Goal: Find specific page/section: Find specific page/section

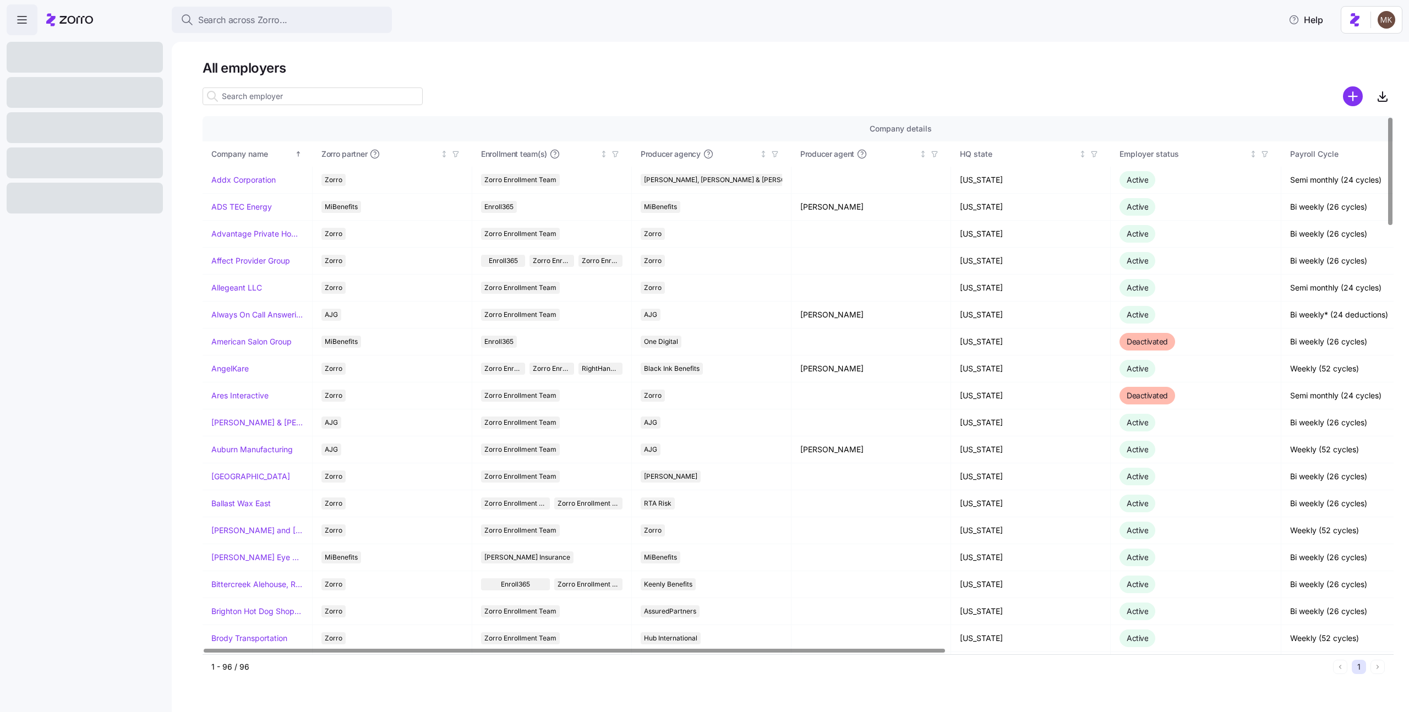
click at [254, 95] on input at bounding box center [313, 97] width 220 height 18
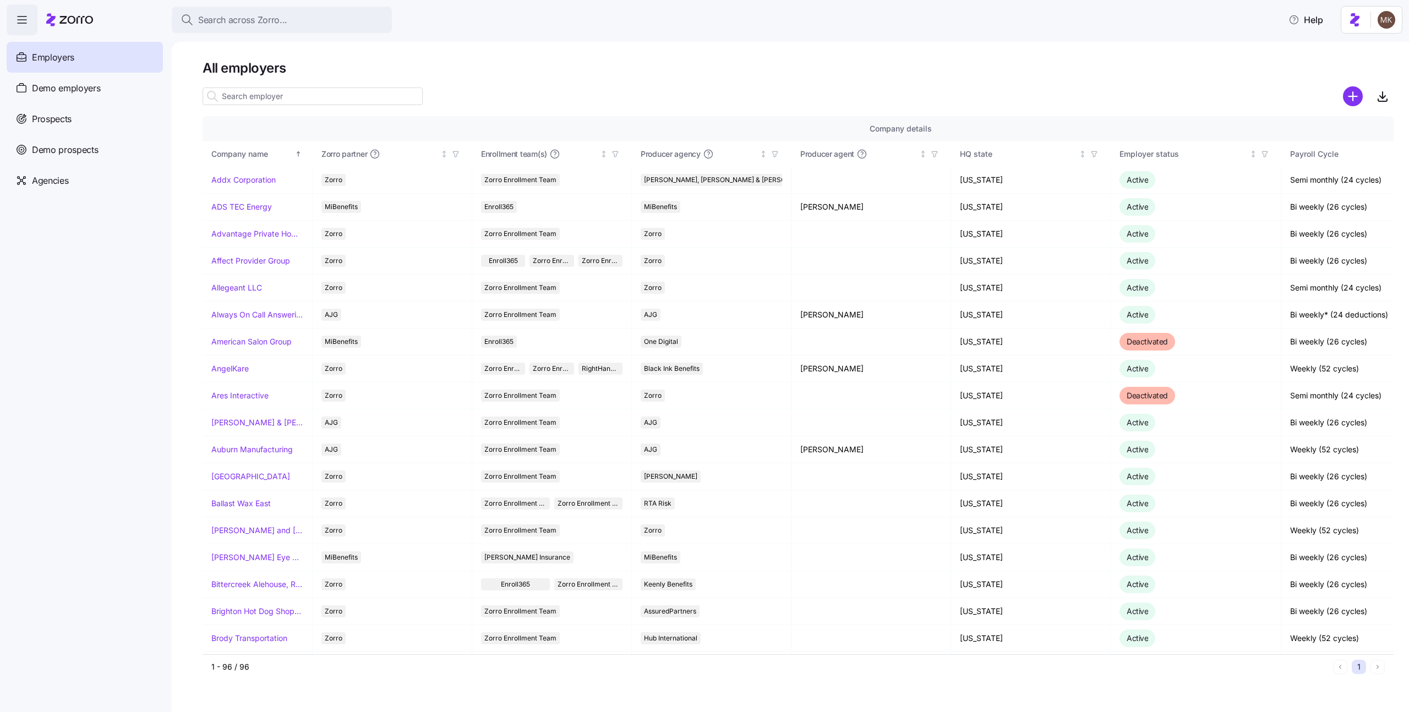
click at [253, 99] on input at bounding box center [313, 97] width 220 height 18
paste input "[GEOGRAPHIC_DATA]"
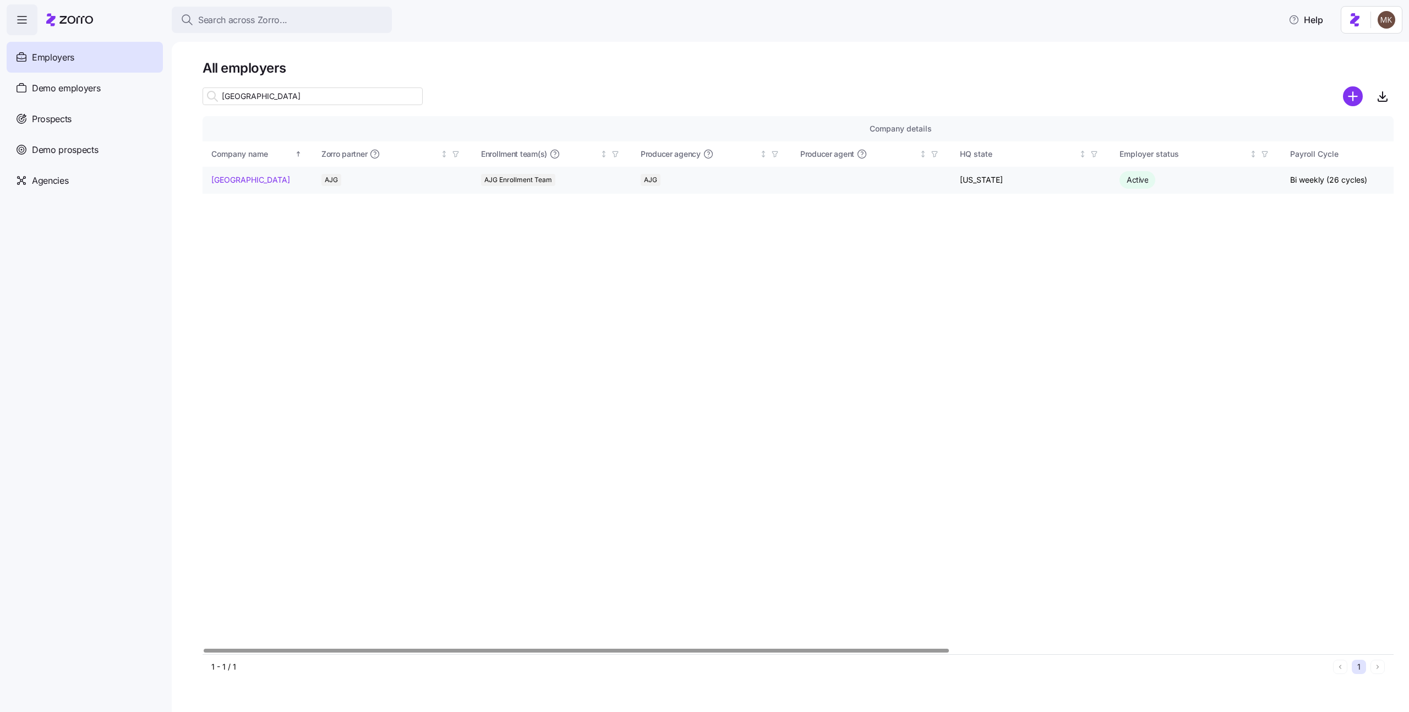
type input "[GEOGRAPHIC_DATA]"
click at [281, 182] on link "[GEOGRAPHIC_DATA]" at bounding box center [250, 180] width 79 height 11
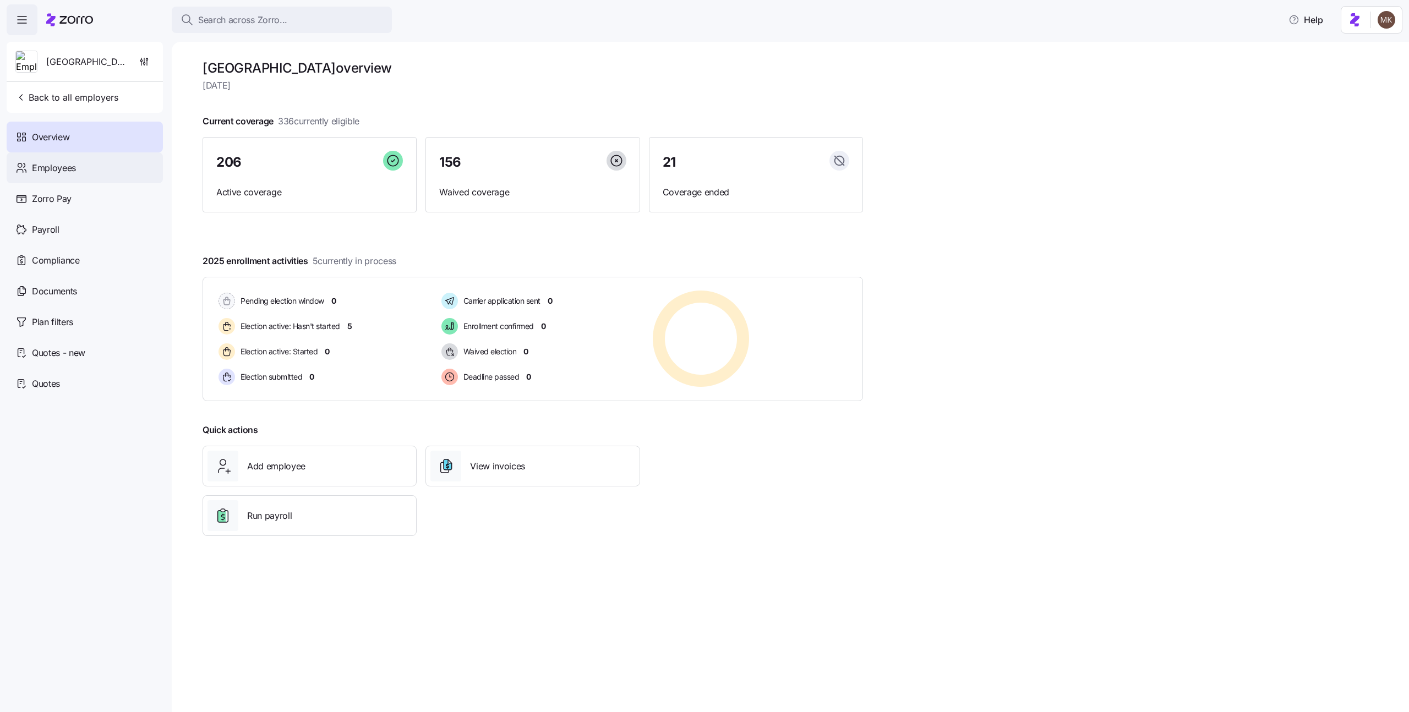
click at [99, 157] on div "Employees" at bounding box center [85, 167] width 156 height 31
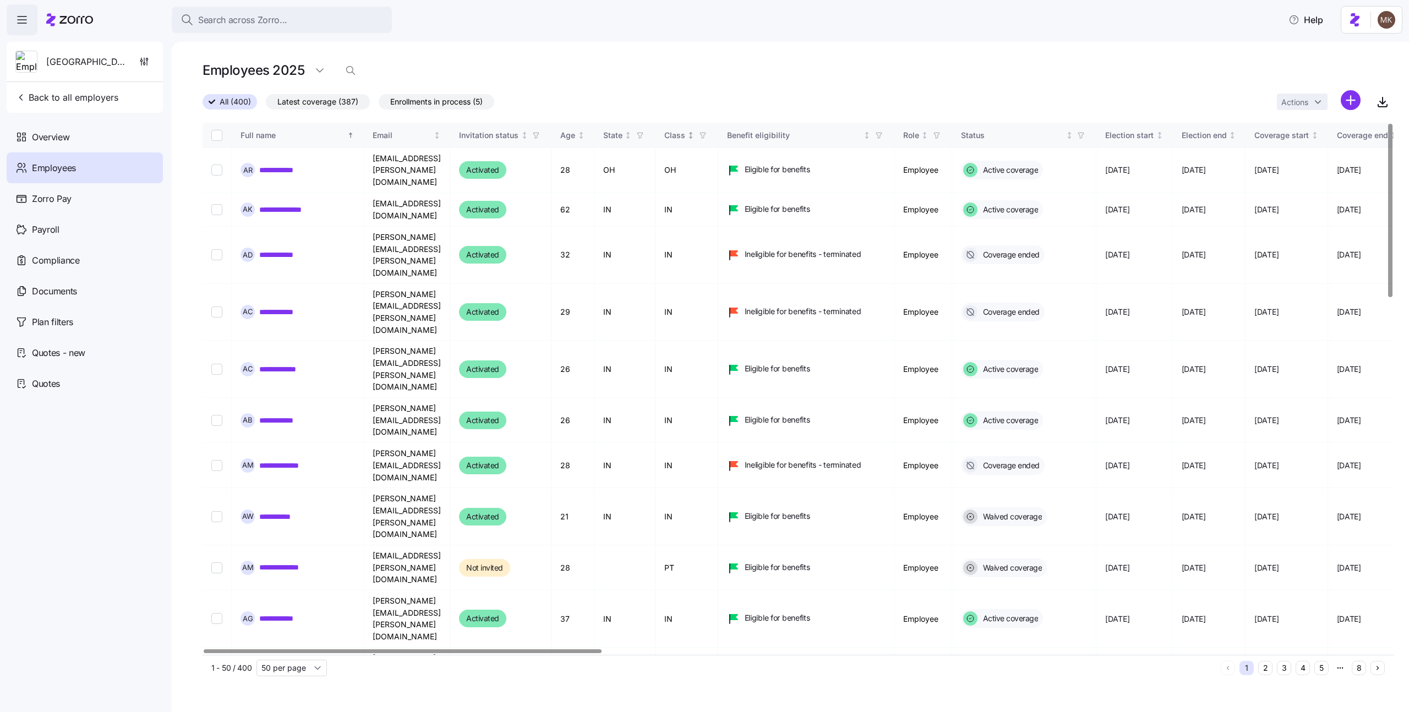
click at [685, 134] on div "Class" at bounding box center [674, 135] width 21 height 12
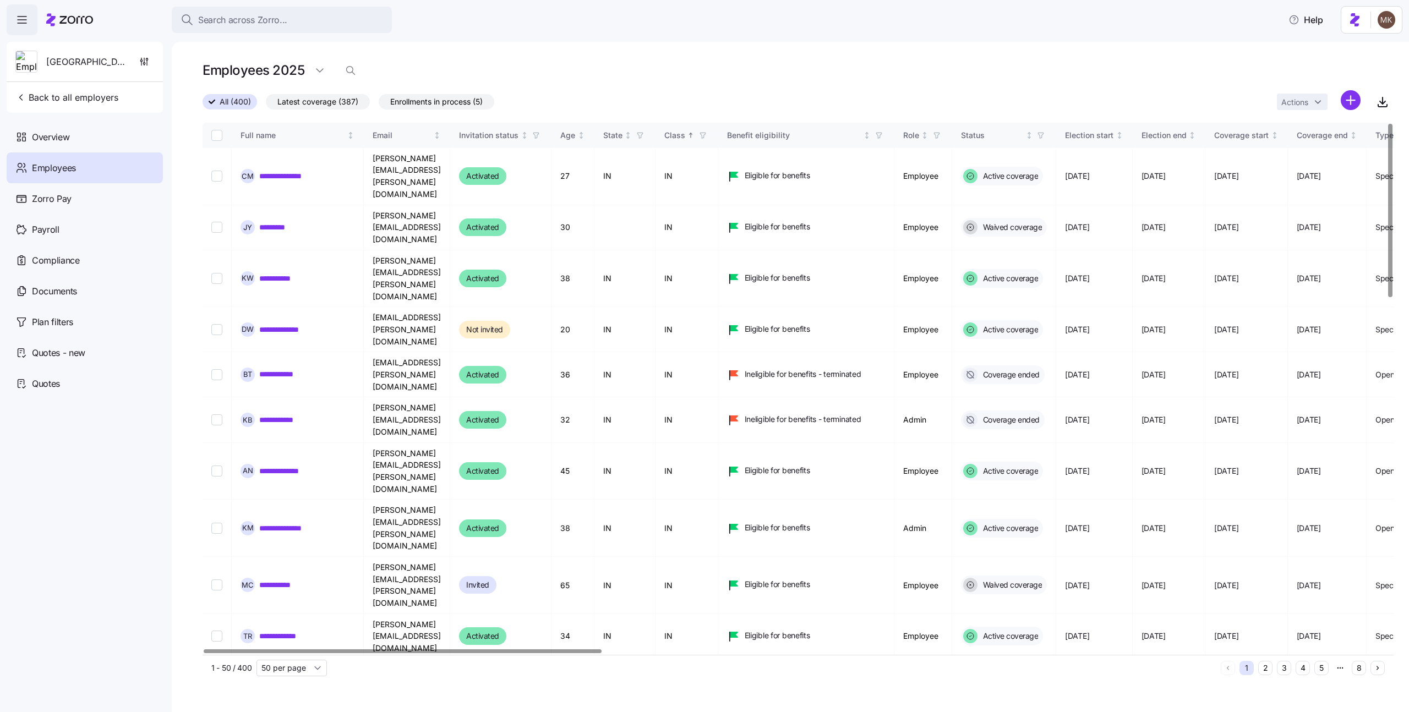
click at [707, 134] on icon "button" at bounding box center [703, 136] width 8 height 8
click at [697, 296] on icon at bounding box center [694, 295] width 13 height 13
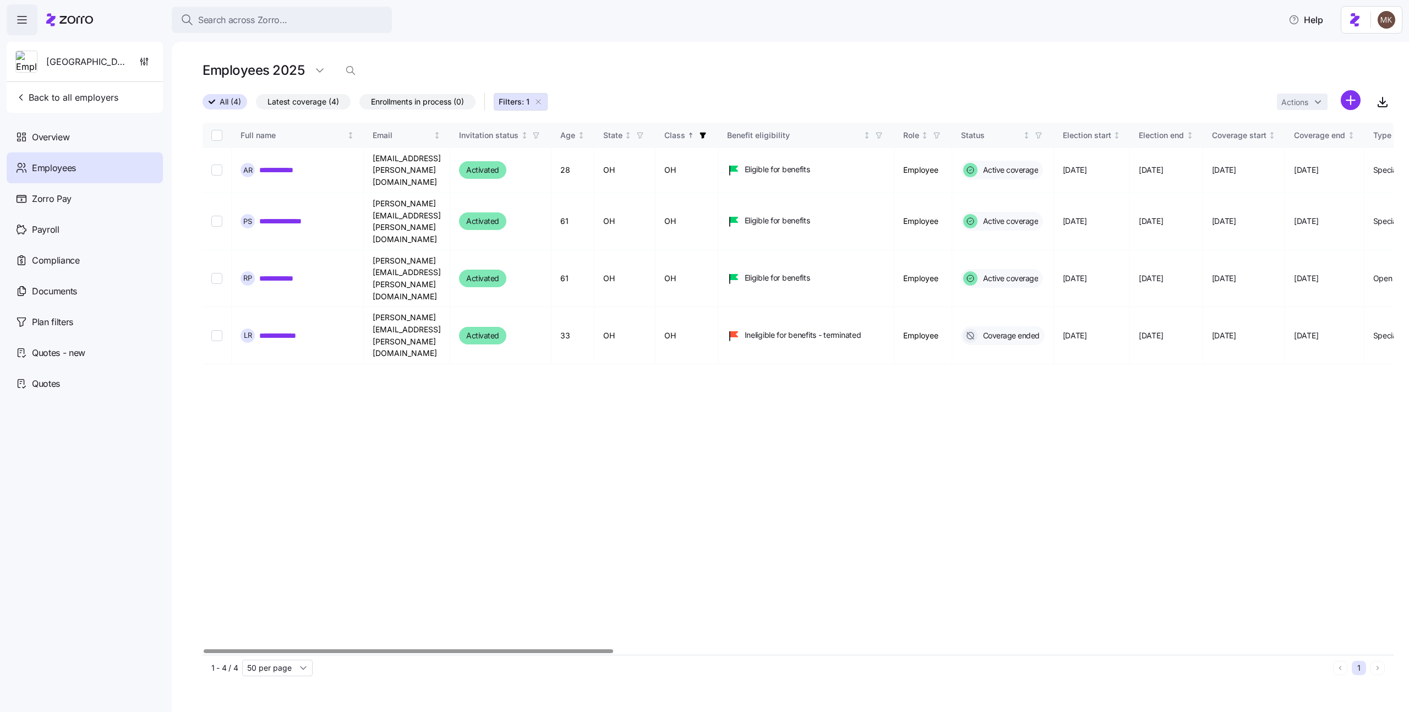
click at [706, 136] on icon "button" at bounding box center [703, 136] width 6 height 6
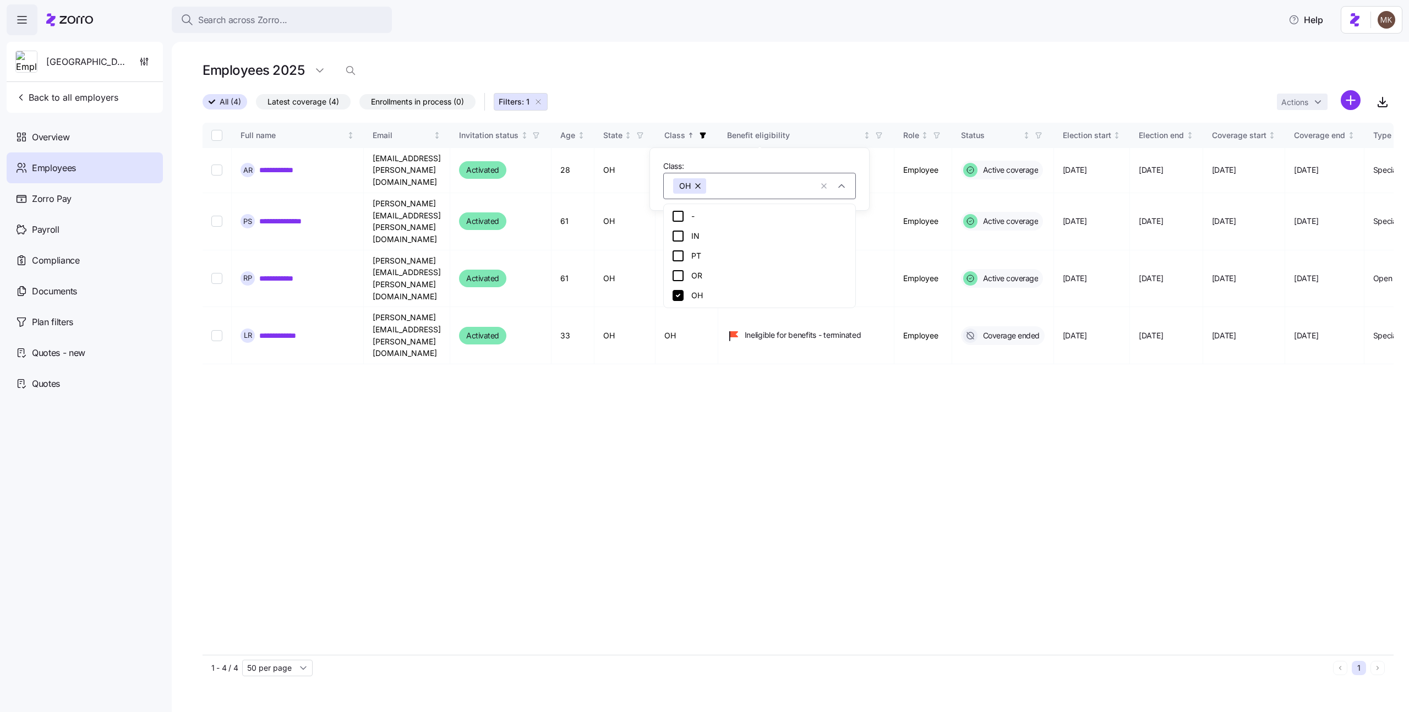
click at [675, 219] on icon at bounding box center [678, 216] width 13 height 13
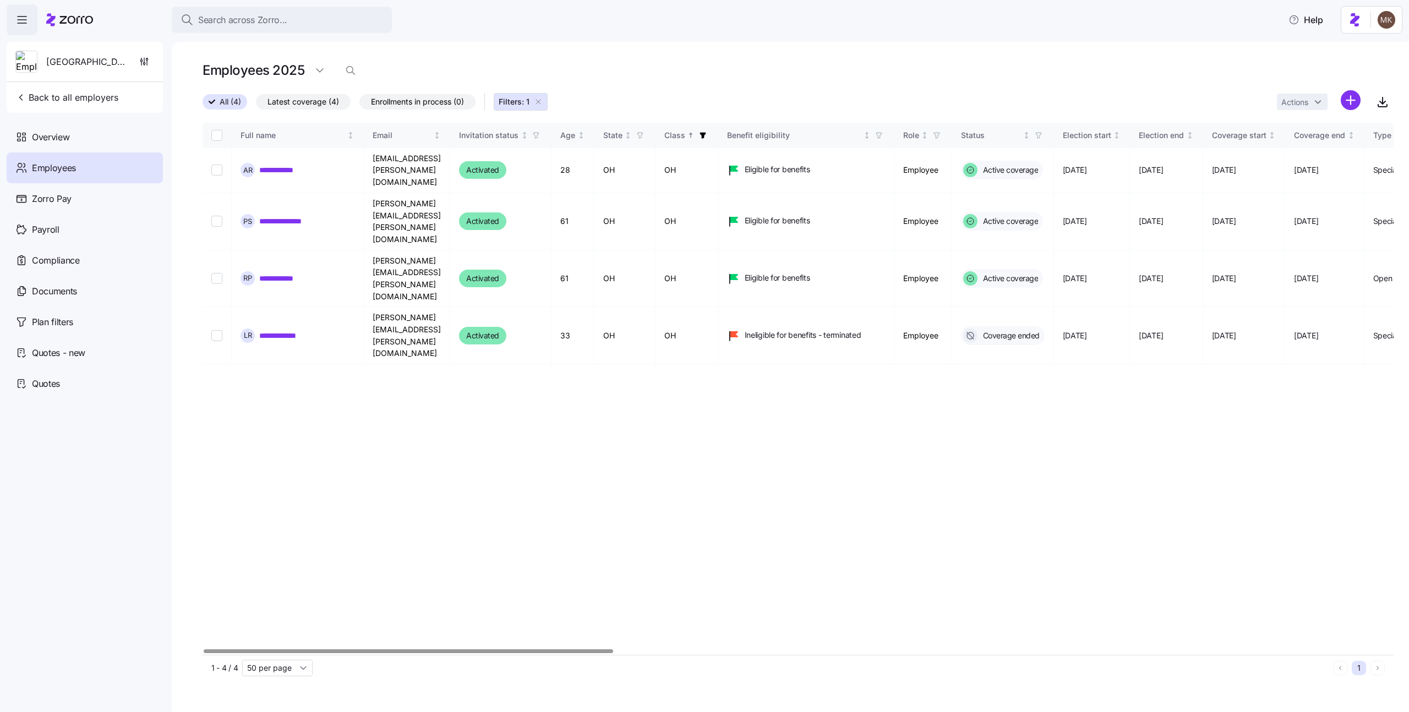
click at [707, 132] on icon "button" at bounding box center [703, 136] width 8 height 8
click at [677, 292] on icon at bounding box center [678, 295] width 11 height 11
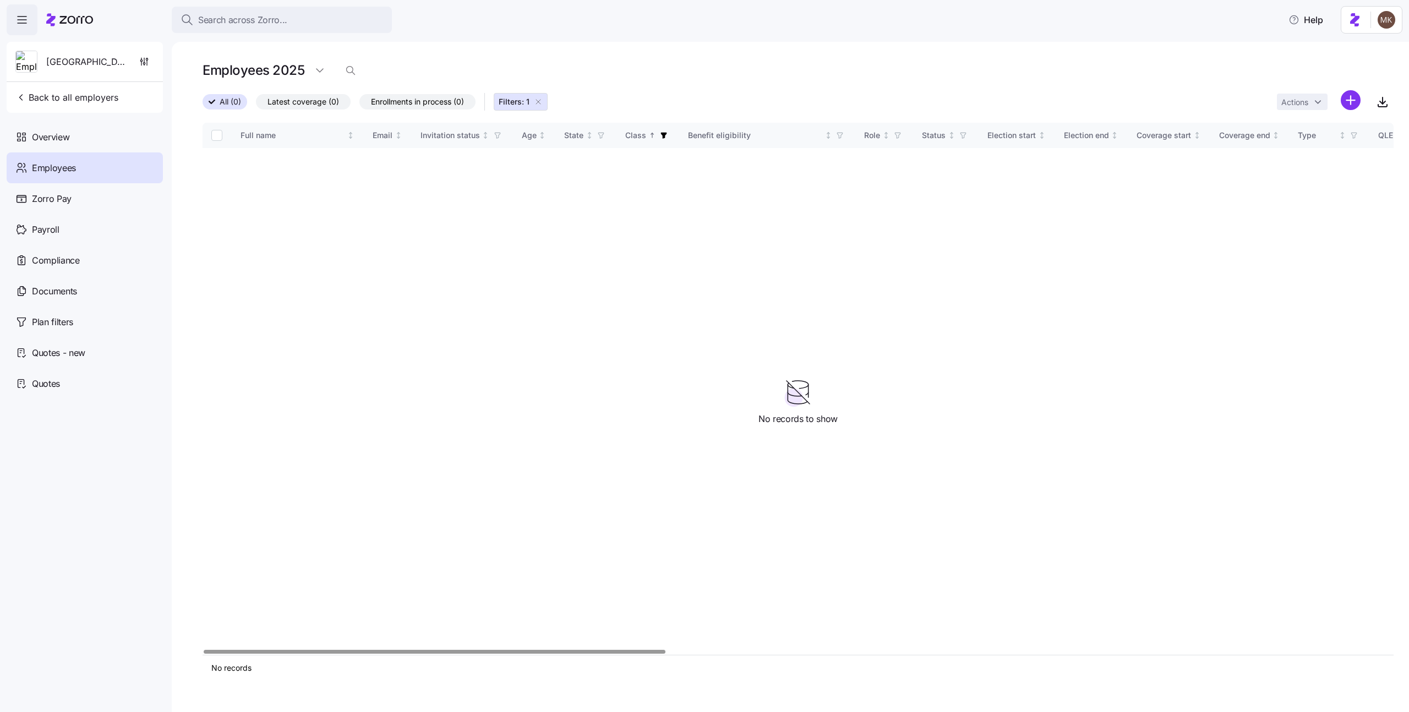
click at [660, 133] on icon "button" at bounding box center [664, 136] width 8 height 8
click at [624, 216] on div "-" at bounding box center [662, 216] width 176 height 13
click at [662, 131] on span "button" at bounding box center [664, 135] width 12 height 12
click at [581, 213] on icon at bounding box center [580, 216] width 11 height 11
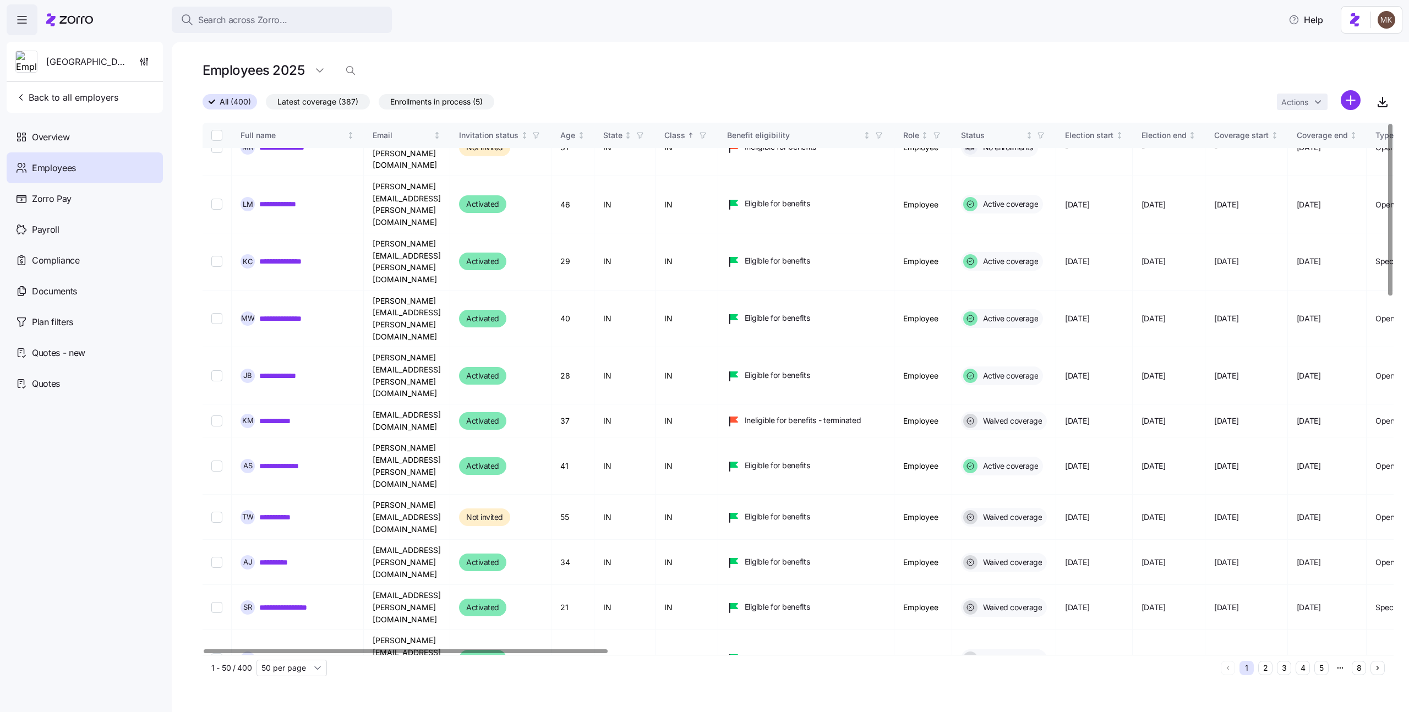
scroll to position [1093, 0]
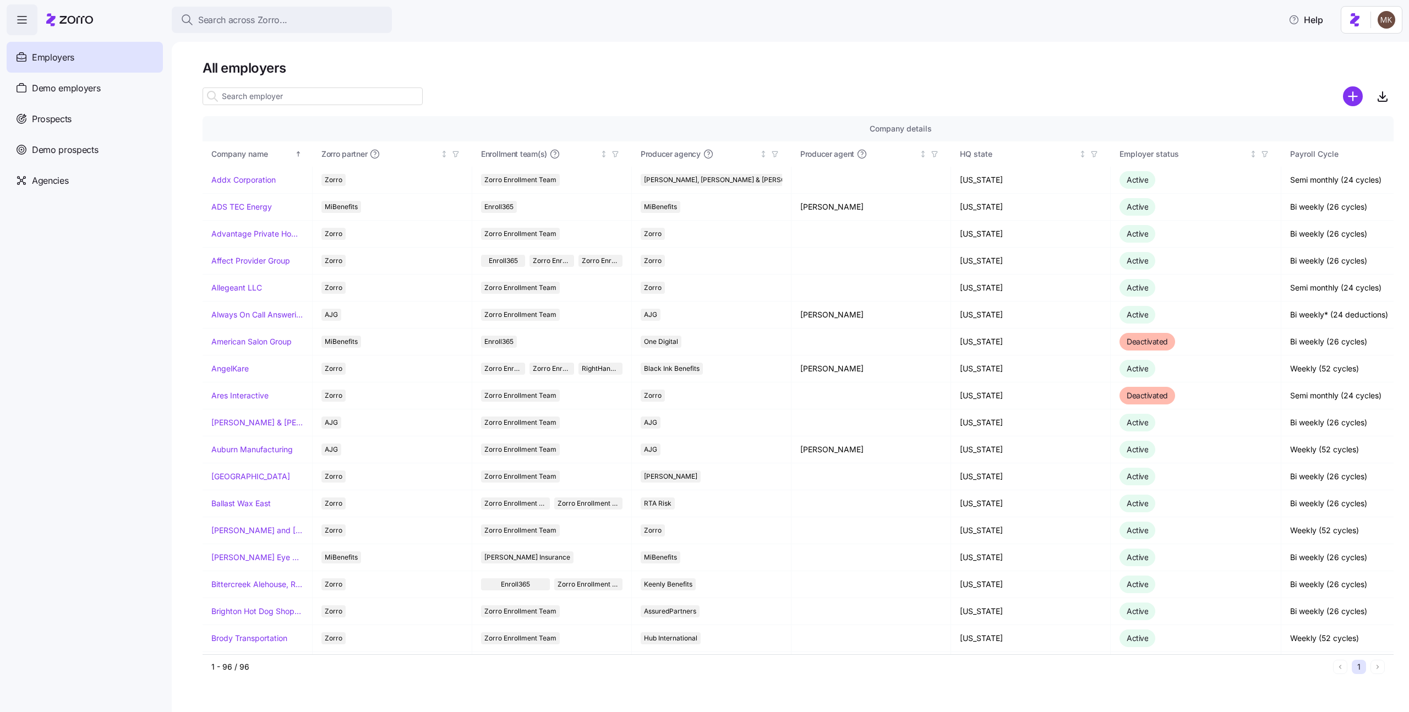
click at [321, 93] on input at bounding box center [313, 97] width 220 height 18
paste input "[GEOGRAPHIC_DATA]"
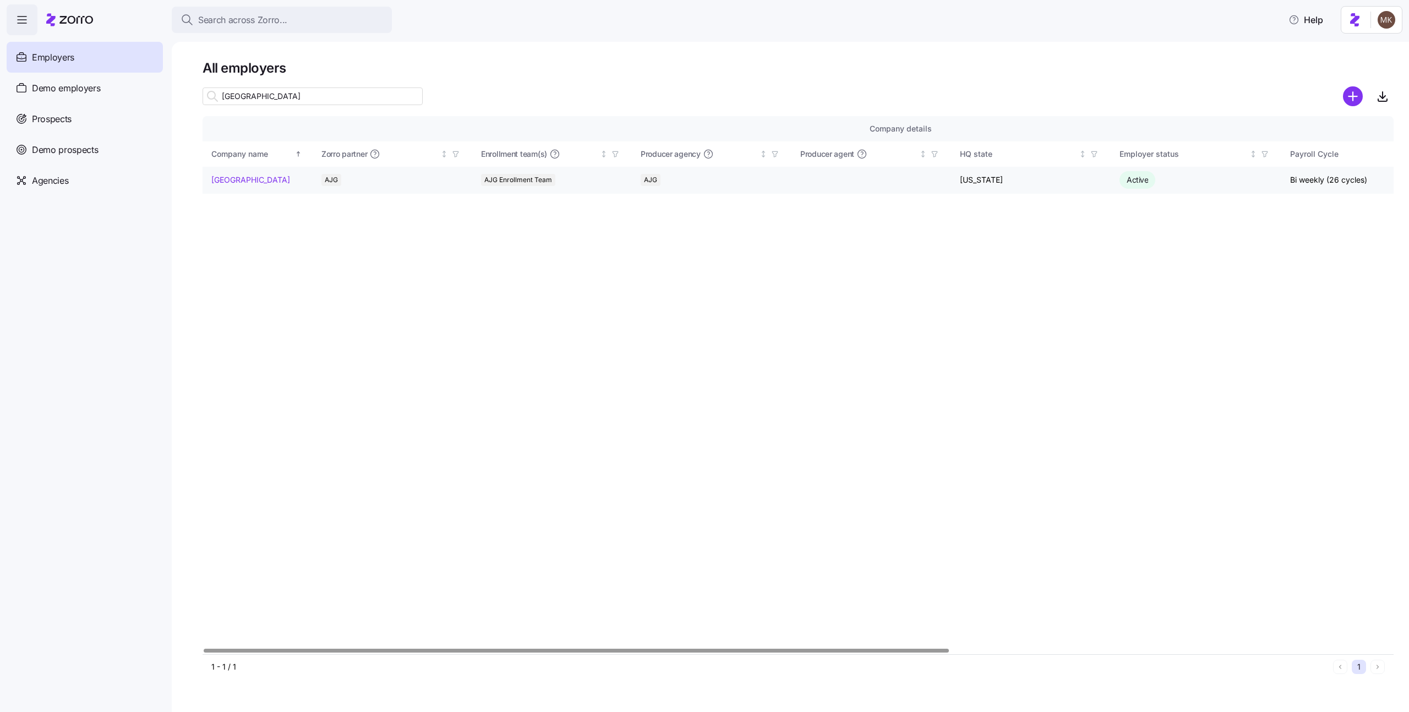
type input "[GEOGRAPHIC_DATA]"
click at [232, 178] on link "[GEOGRAPHIC_DATA]" at bounding box center [250, 180] width 79 height 11
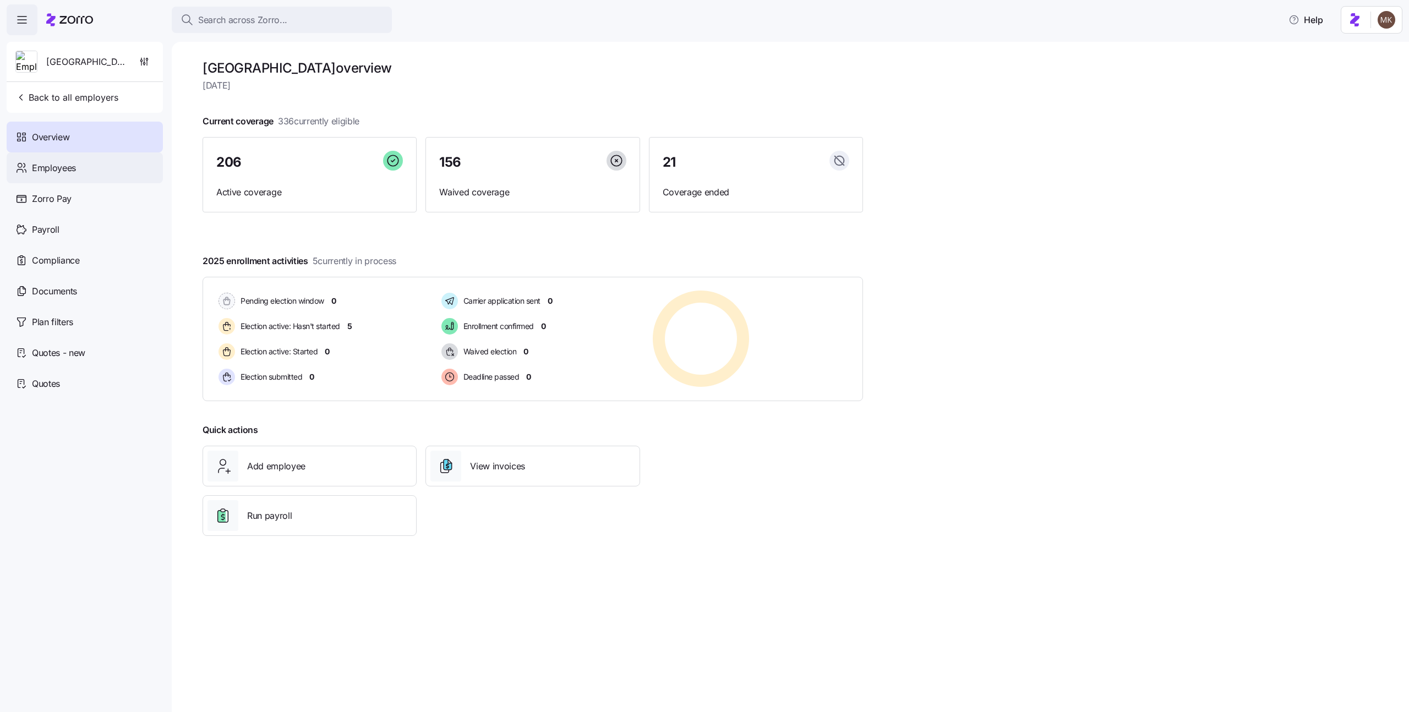
click at [53, 162] on span "Employees" at bounding box center [54, 168] width 44 height 14
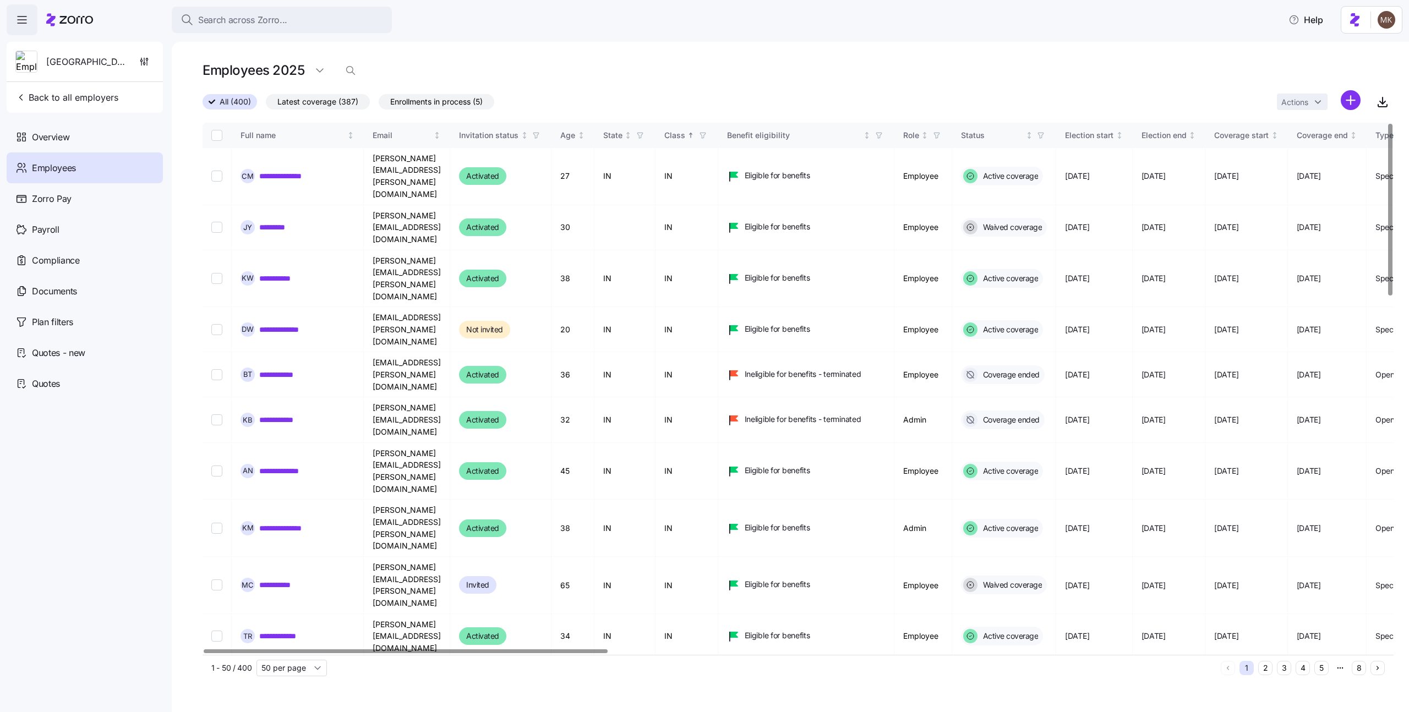
click at [707, 134] on icon "button" at bounding box center [703, 136] width 8 height 8
click at [713, 257] on div "PT" at bounding box center [776, 255] width 176 height 13
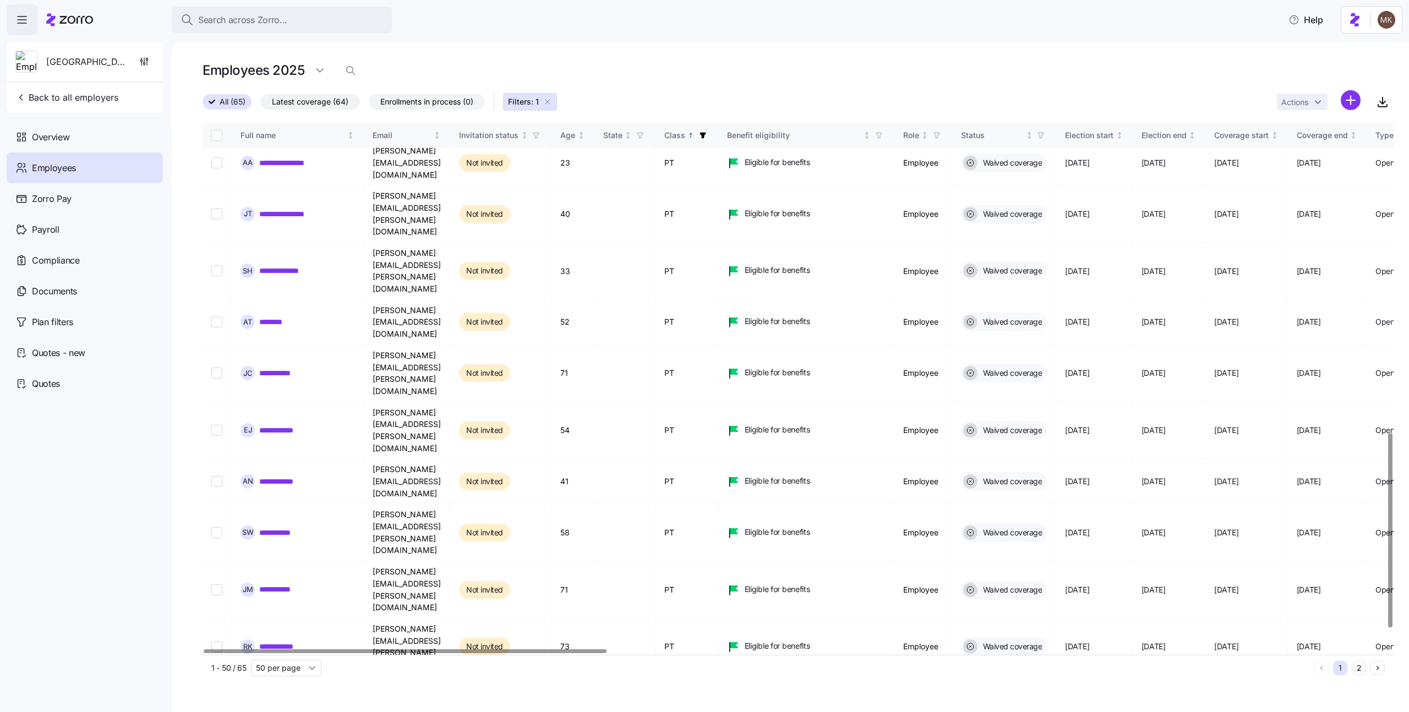
scroll to position [902, 0]
